Goal: Transaction & Acquisition: Book appointment/travel/reservation

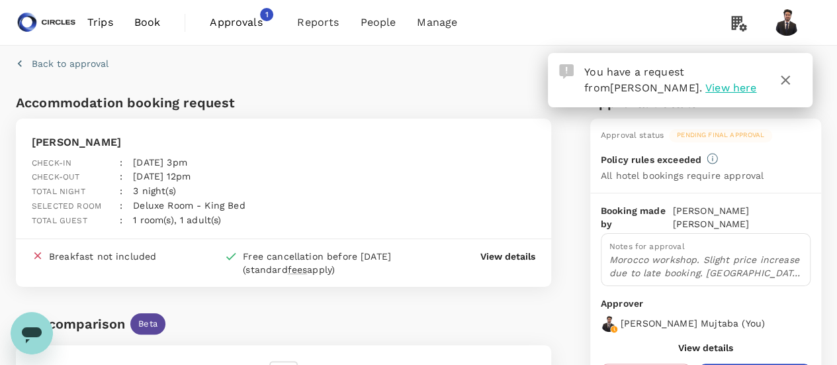
click at [256, 24] on span "Approvals" at bounding box center [243, 23] width 66 height 16
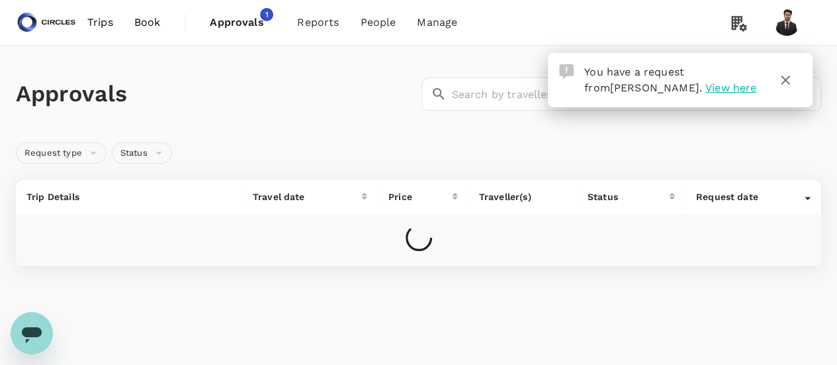
click at [784, 81] on icon "button" at bounding box center [785, 79] width 9 height 9
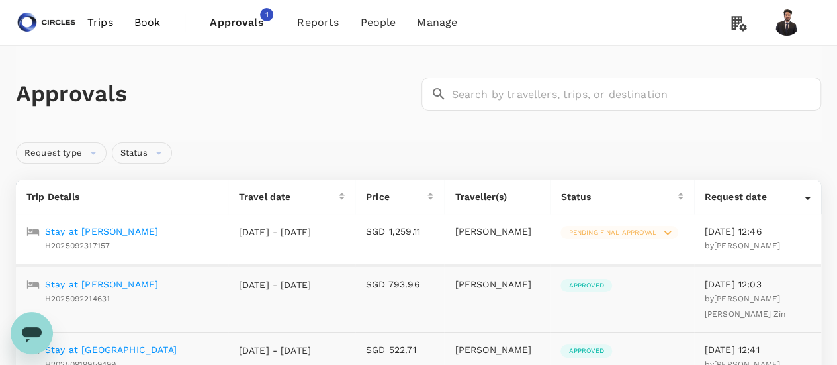
click at [105, 22] on span "Trips" at bounding box center [100, 23] width 26 height 16
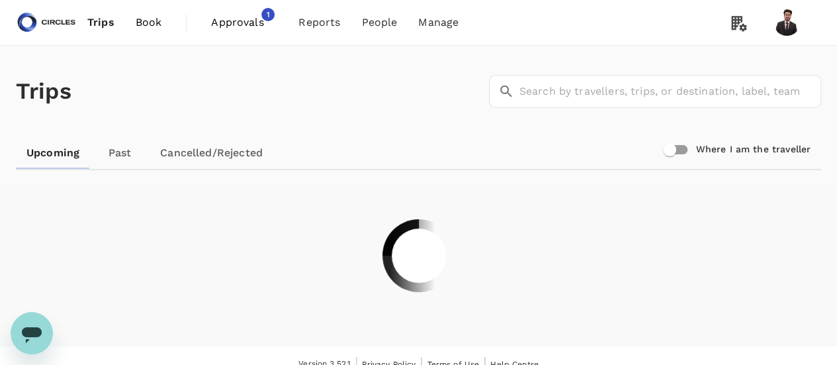
click at [139, 24] on span "Book" at bounding box center [149, 23] width 26 height 16
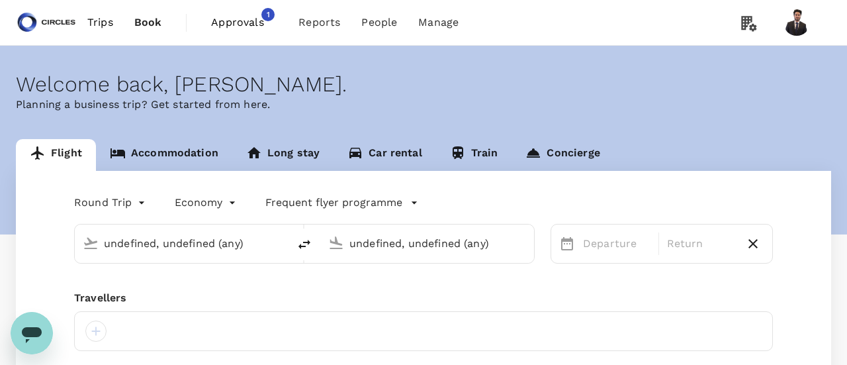
type input "Singapore Changi (SIN)"
type input "Barcelona El Prat (BCN)"
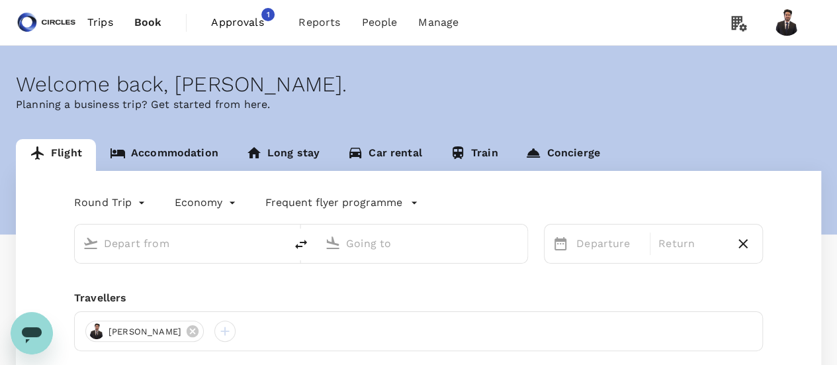
type input "Singapore Changi (SIN)"
type input "Barcelona El Prat (BCN)"
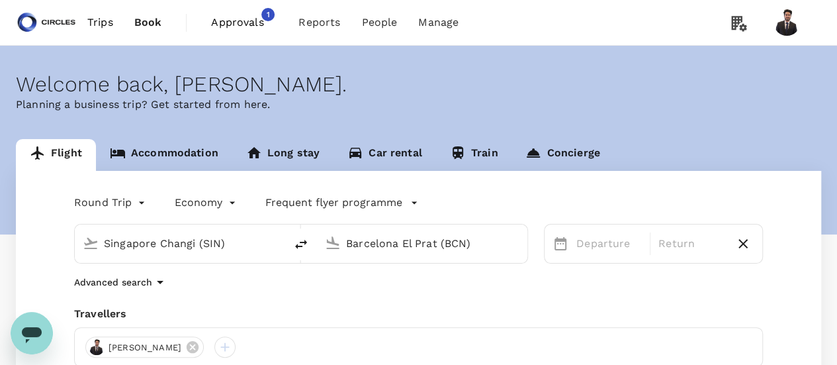
scroll to position [26, 0]
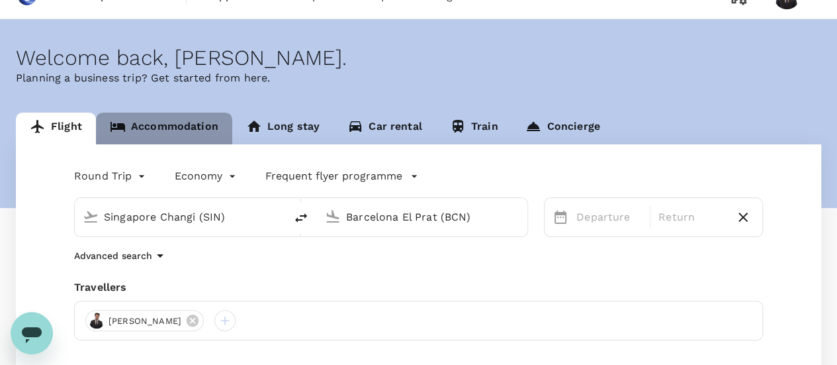
click at [191, 117] on link "Accommodation" at bounding box center [164, 129] width 136 height 32
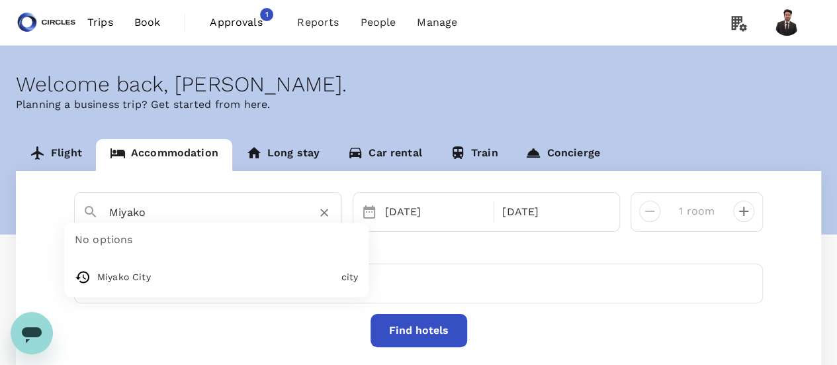
click at [261, 204] on input "Miyako" at bounding box center [202, 212] width 187 height 21
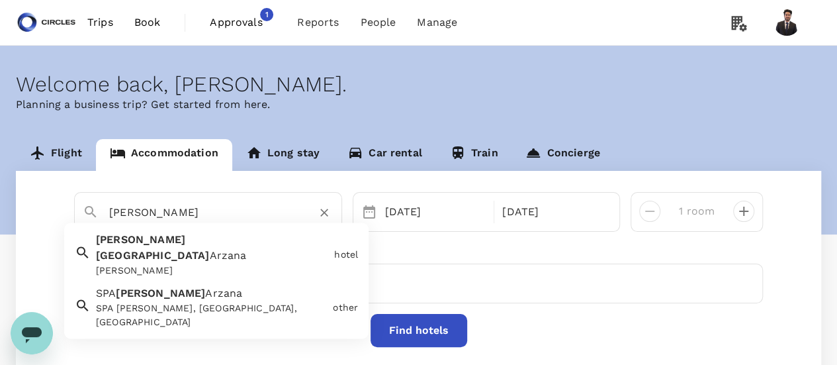
click at [193, 264] on div "[PERSON_NAME]" at bounding box center [212, 271] width 233 height 14
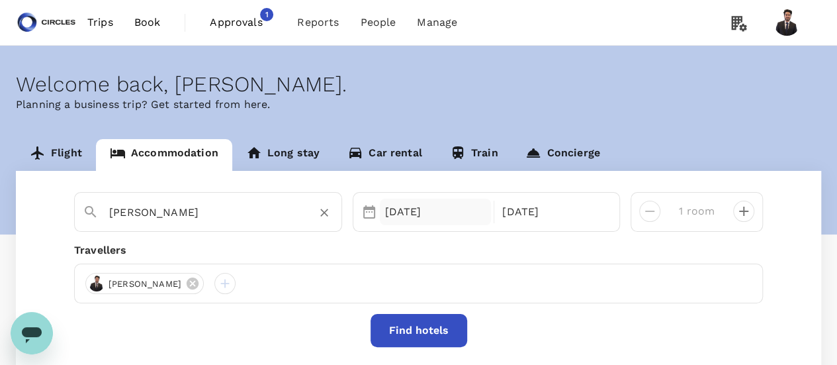
type input "[PERSON_NAME]"
click at [422, 218] on div "24 Sep" at bounding box center [436, 212] width 112 height 26
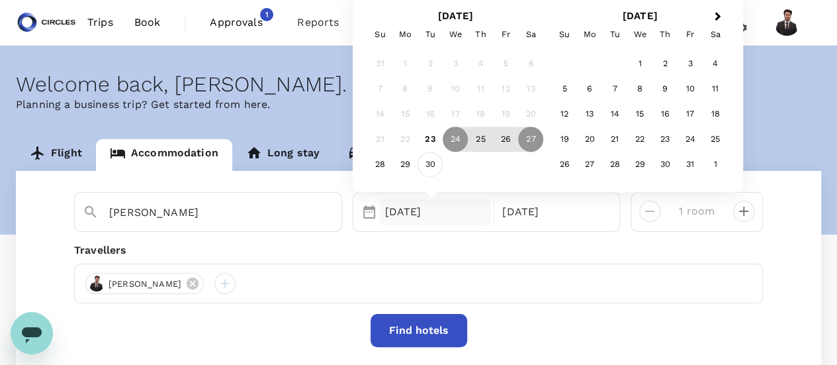
click at [435, 169] on div "30" at bounding box center [430, 164] width 25 height 25
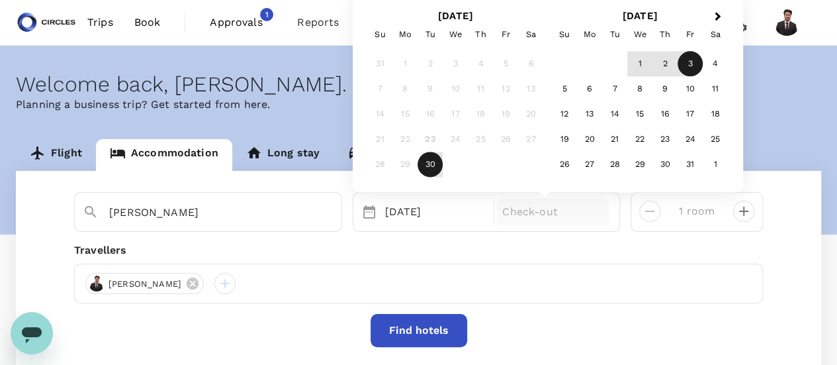
click at [692, 56] on div "3" at bounding box center [690, 64] width 25 height 25
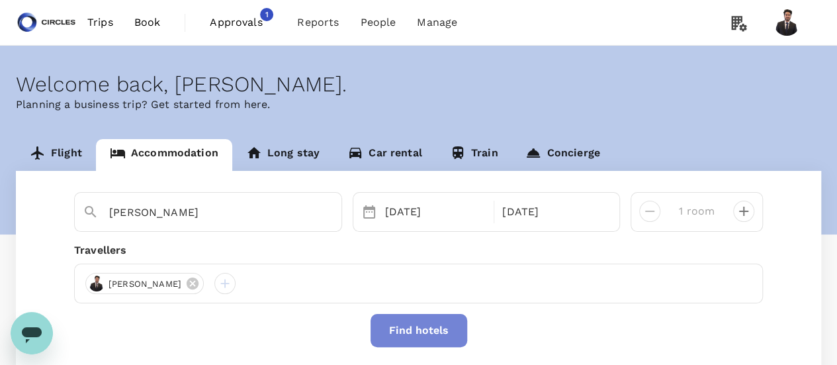
click at [428, 329] on button "Find hotels" at bounding box center [419, 330] width 97 height 33
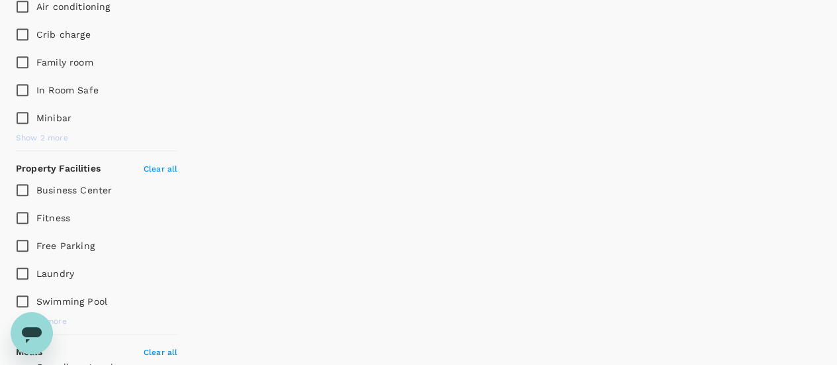
scroll to position [61, 0]
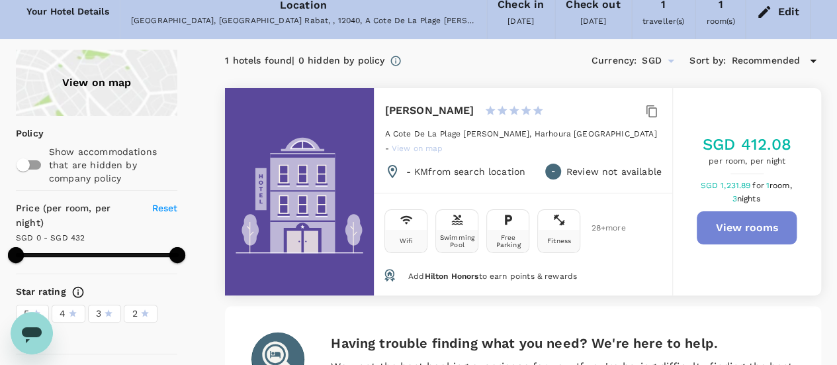
click at [727, 214] on button "View rooms" at bounding box center [747, 227] width 100 height 33
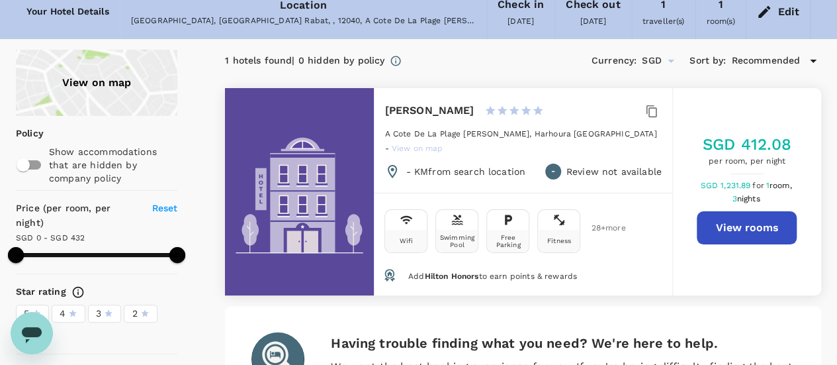
type input "431"
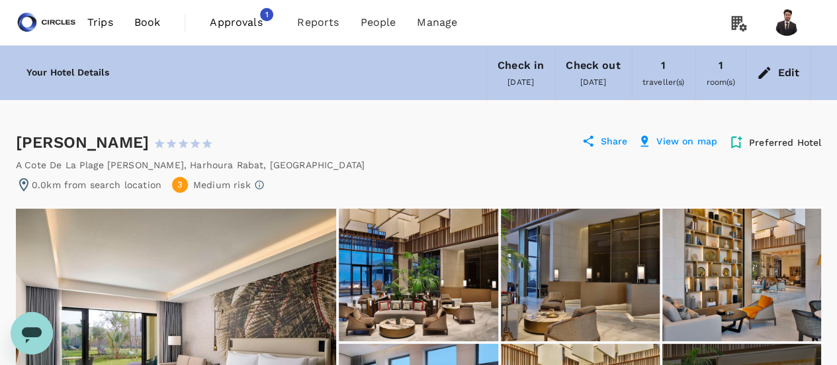
scroll to position [123, 0]
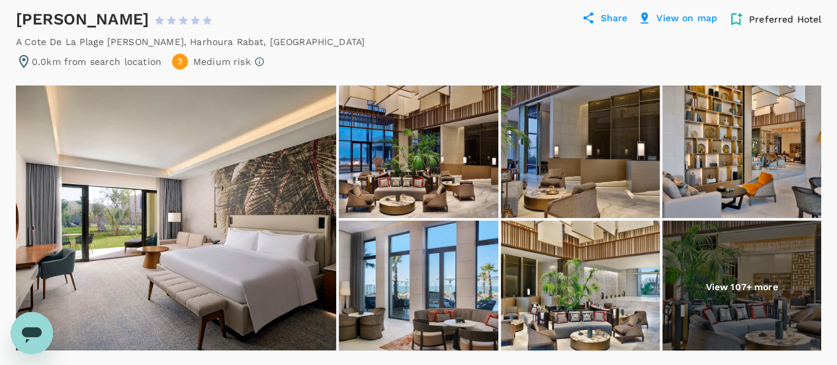
click at [383, 142] on img at bounding box center [418, 151] width 159 height 132
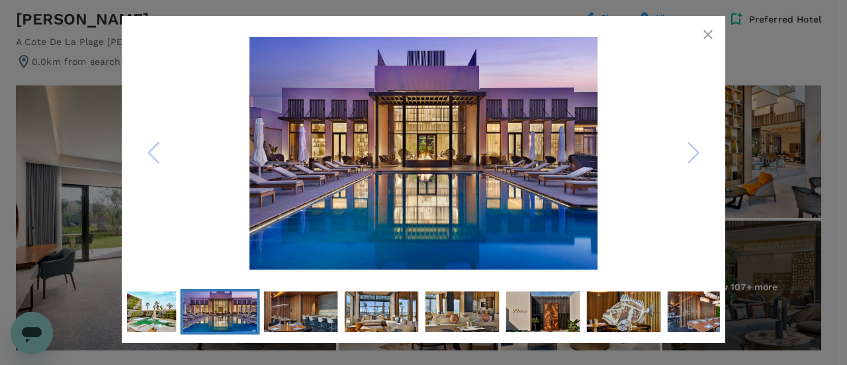
click at [705, 36] on icon "button" at bounding box center [708, 34] width 9 height 9
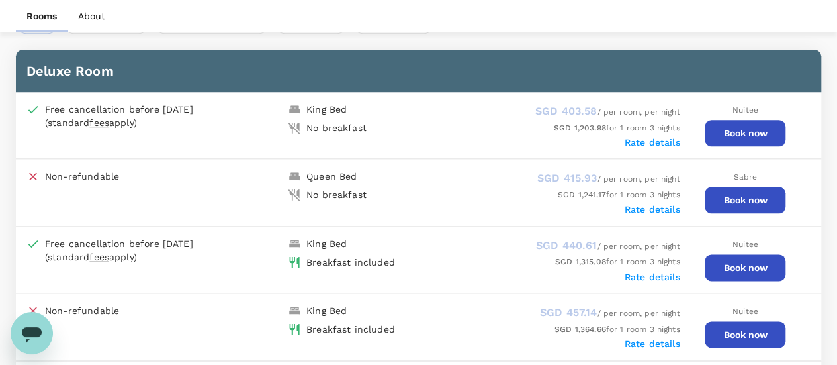
scroll to position [706, 0]
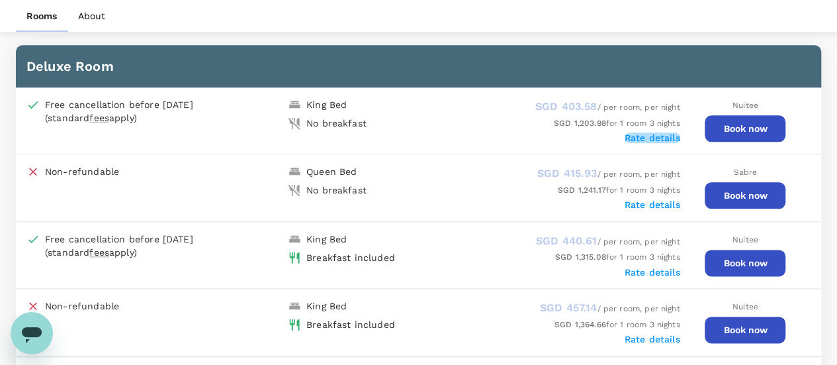
click at [639, 137] on label "Rate details" at bounding box center [653, 137] width 56 height 11
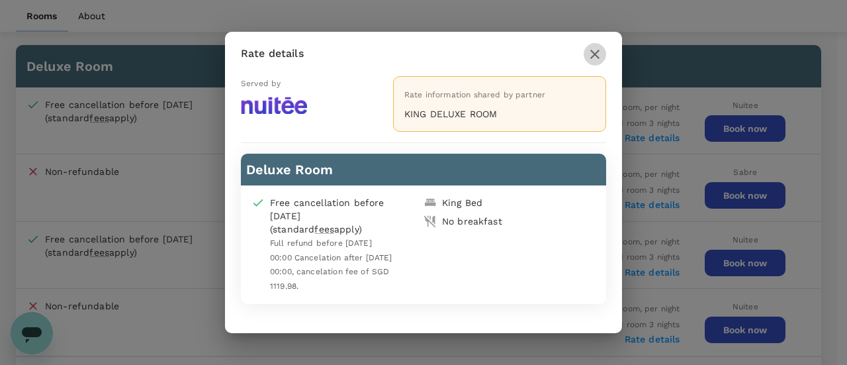
click at [597, 59] on icon "button" at bounding box center [594, 54] width 9 height 9
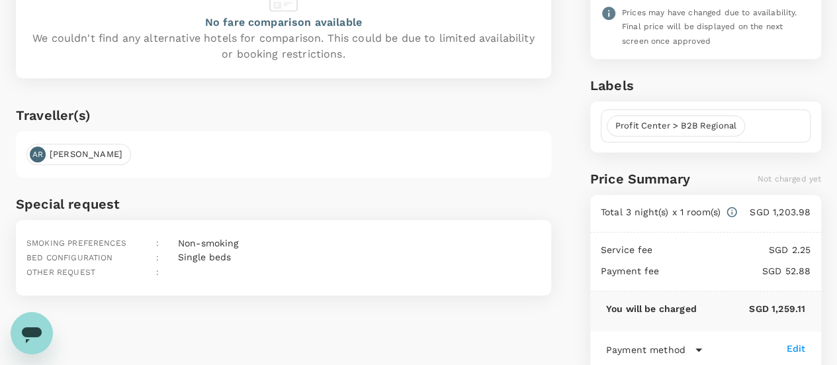
scroll to position [408, 0]
